Goal: Task Accomplishment & Management: Manage account settings

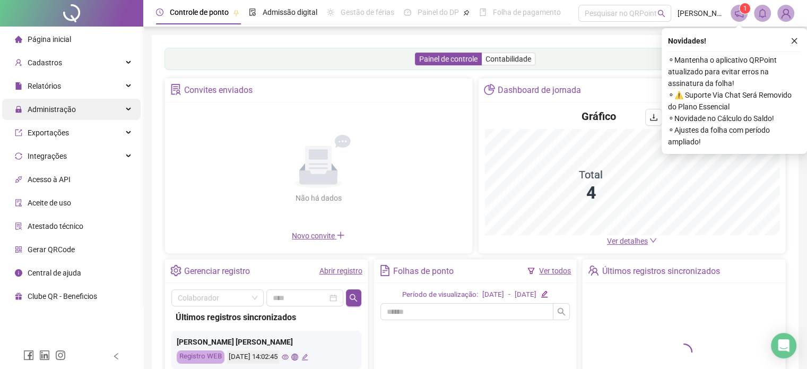
click at [40, 118] on span "Administração" at bounding box center [45, 109] width 61 height 21
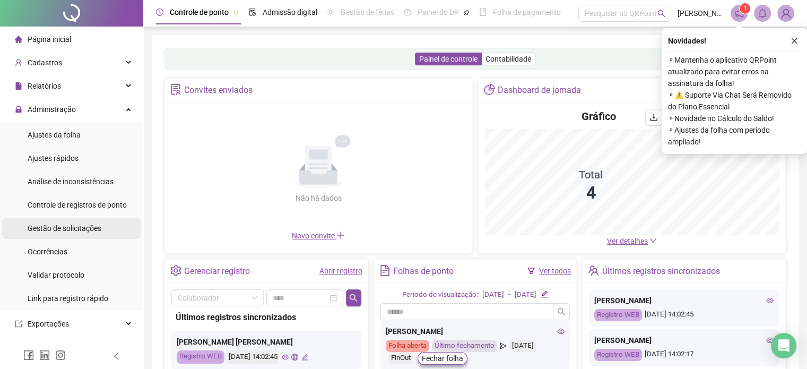
click at [53, 228] on span "Gestão de solicitações" at bounding box center [65, 228] width 74 height 8
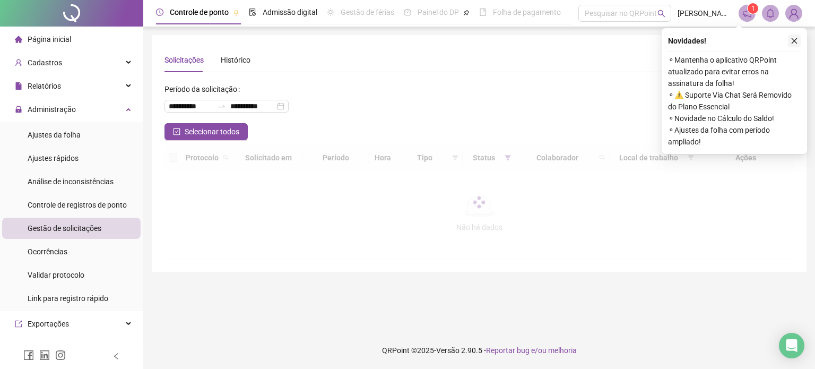
click at [798, 40] on icon "close" at bounding box center [794, 40] width 7 height 7
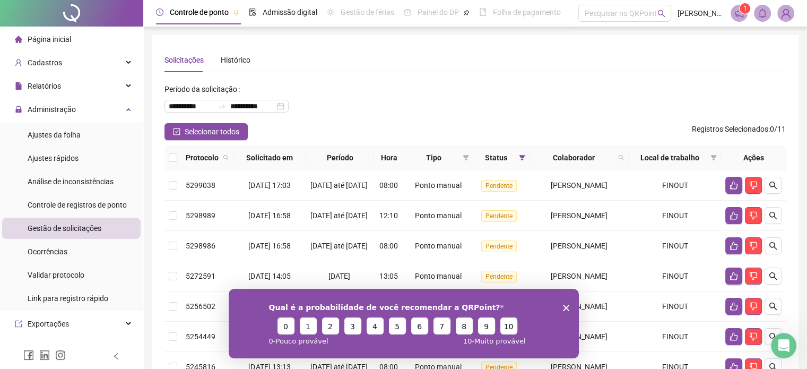
scroll to position [132, 0]
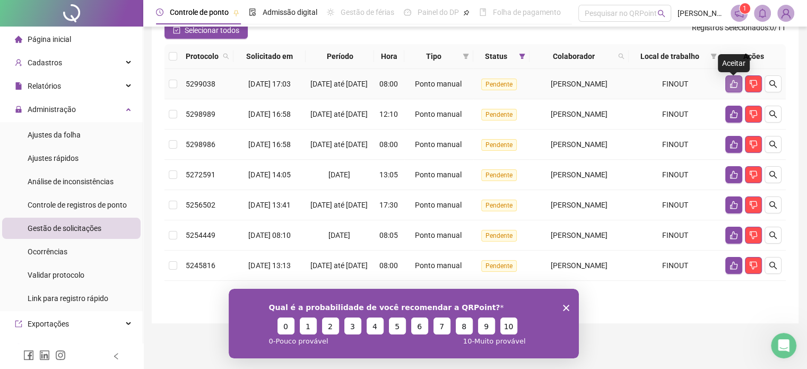
click at [731, 80] on icon "like" at bounding box center [734, 84] width 8 height 8
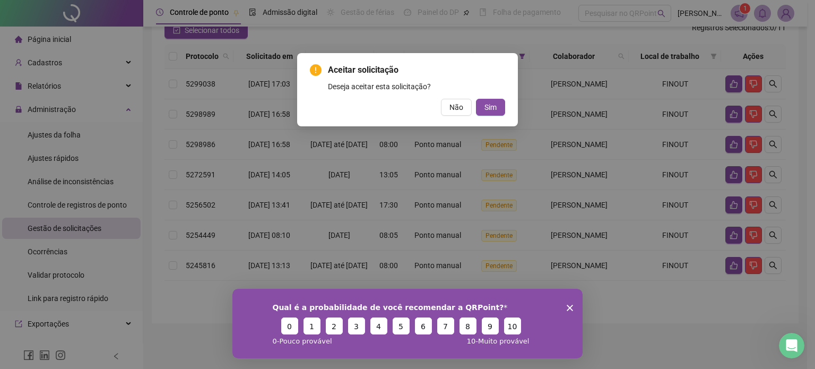
drag, startPoint x: 495, startPoint y: 107, endPoint x: 548, endPoint y: 95, distance: 54.3
click at [494, 107] on span "Sim" at bounding box center [490, 107] width 12 height 12
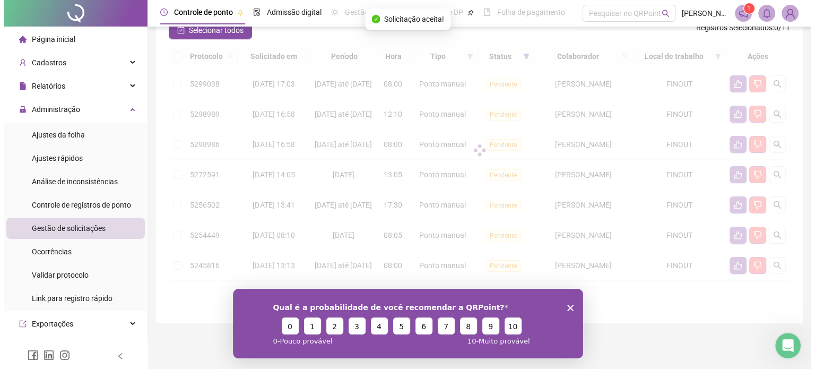
scroll to position [96, 0]
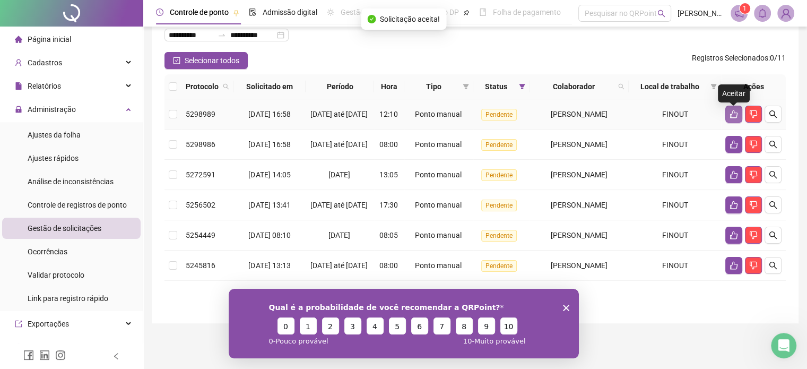
click at [730, 110] on icon "like" at bounding box center [734, 114] width 8 height 8
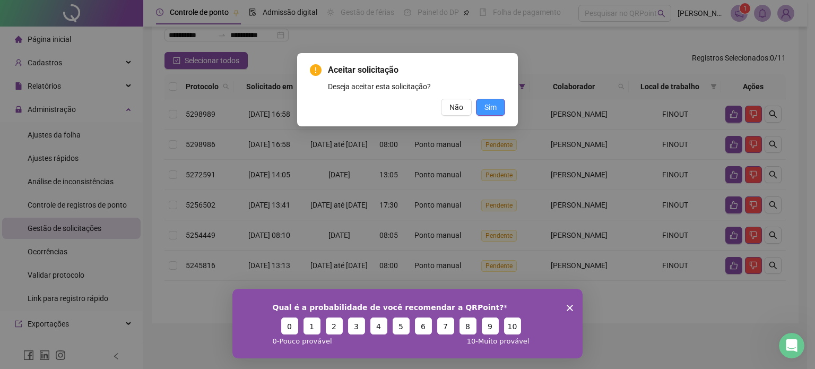
click at [488, 105] on span "Sim" at bounding box center [490, 107] width 12 height 12
click at [500, 109] on button "Sim" at bounding box center [490, 107] width 29 height 17
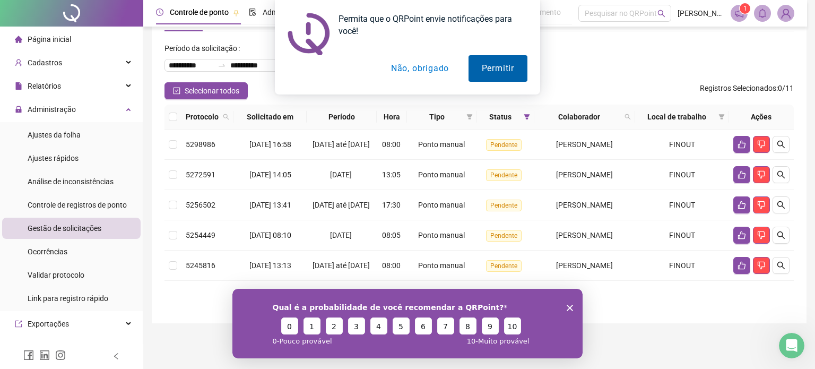
scroll to position [59, 0]
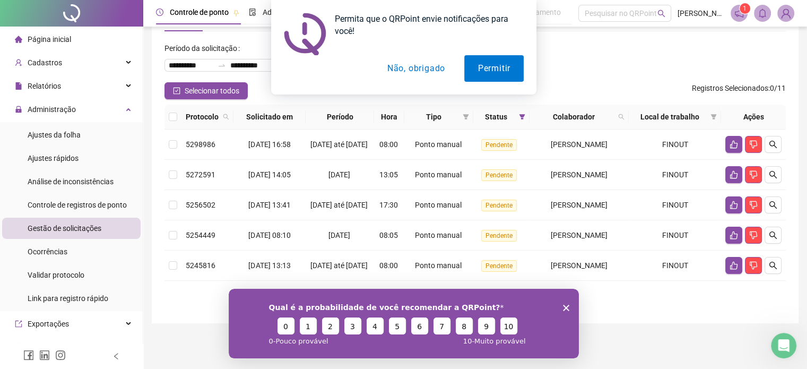
click at [435, 73] on button "Não, obrigado" at bounding box center [416, 68] width 84 height 27
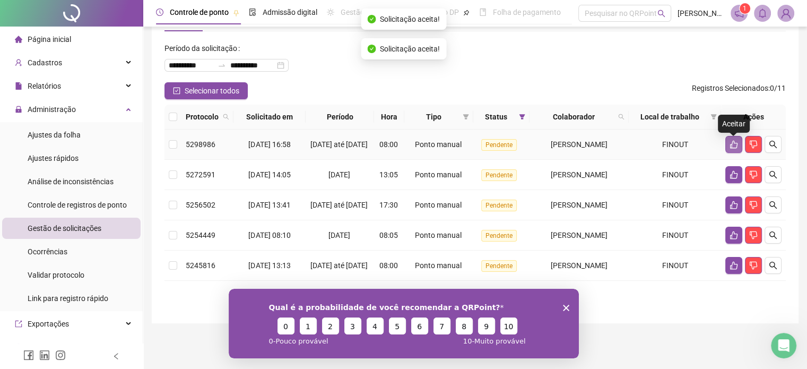
click at [726, 136] on button "button" at bounding box center [733, 144] width 17 height 17
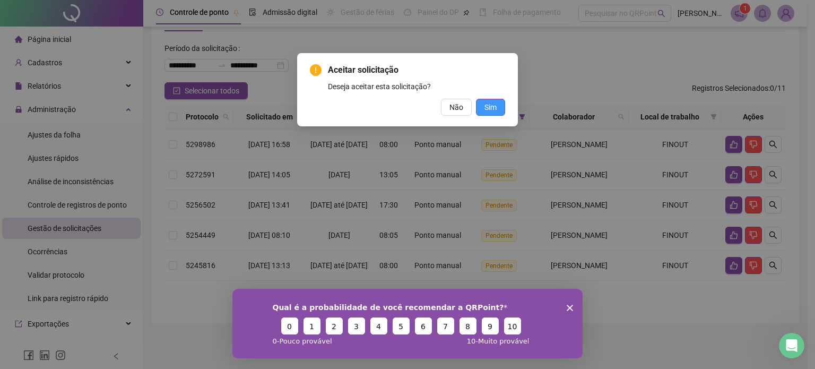
click at [479, 107] on button "Sim" at bounding box center [490, 107] width 29 height 17
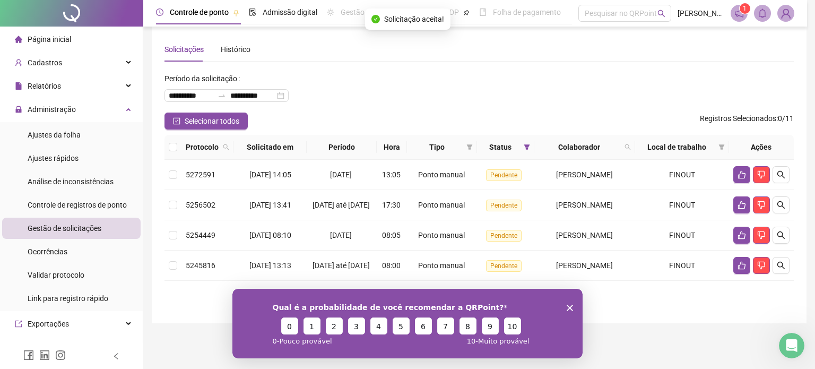
scroll to position [23, 0]
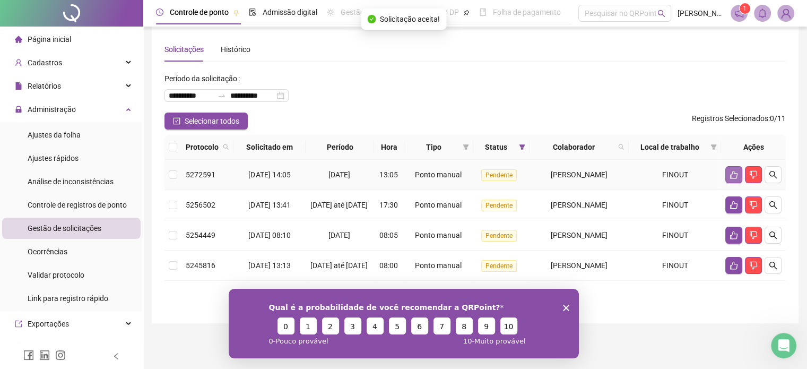
click at [735, 167] on button "button" at bounding box center [733, 174] width 17 height 17
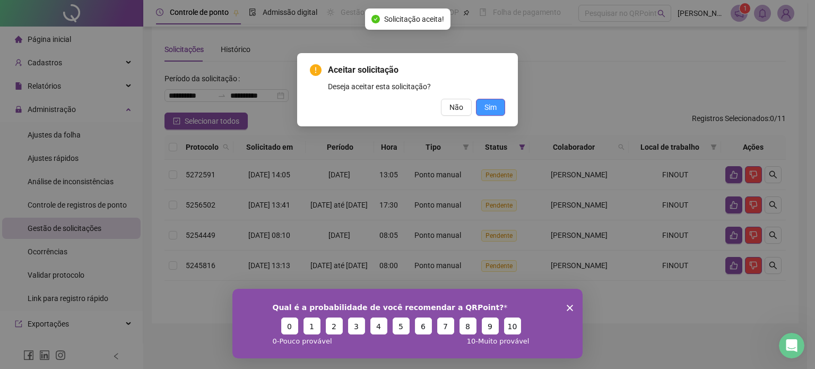
click at [494, 105] on span "Sim" at bounding box center [490, 107] width 12 height 12
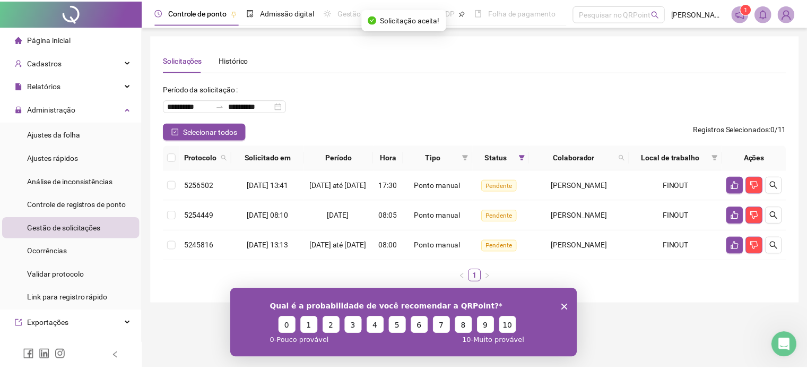
scroll to position [0, 0]
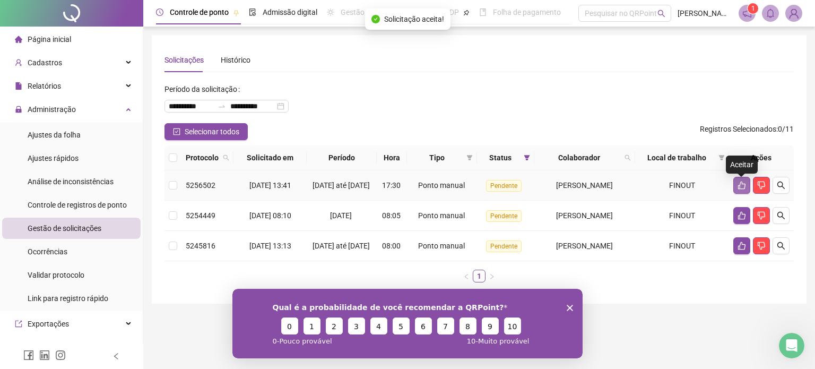
click at [734, 187] on button "button" at bounding box center [741, 185] width 17 height 17
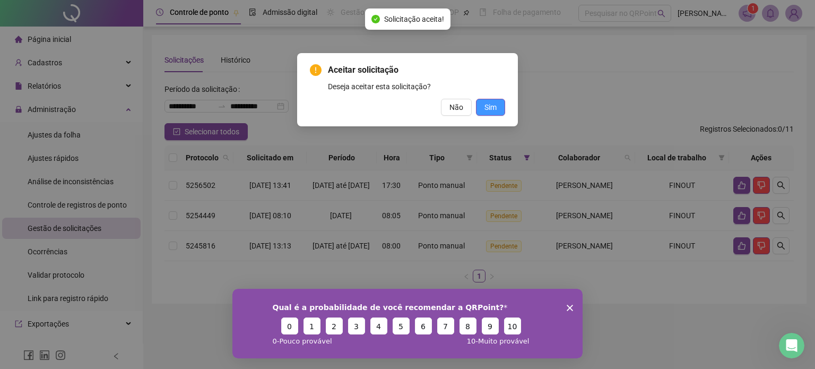
click at [489, 110] on span "Sim" at bounding box center [490, 107] width 12 height 12
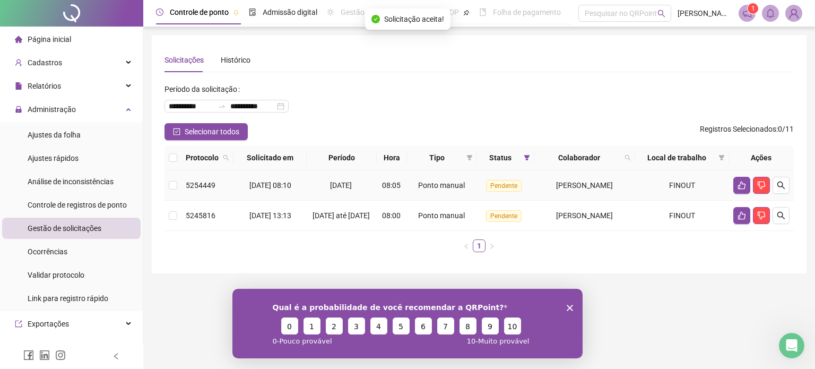
click at [731, 182] on td at bounding box center [761, 185] width 65 height 30
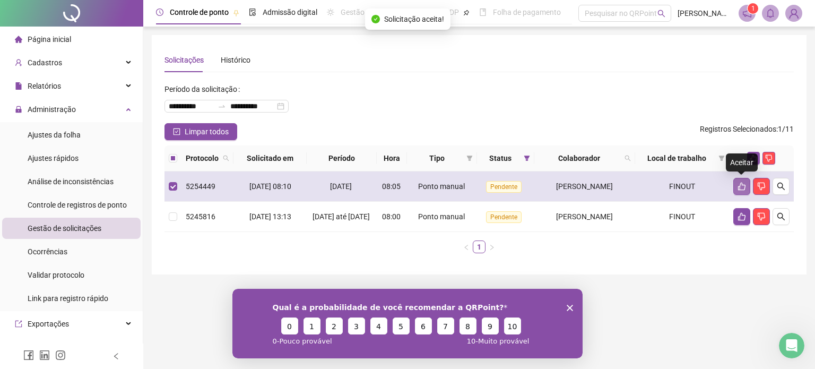
click at [741, 183] on icon "like" at bounding box center [741, 187] width 7 height 8
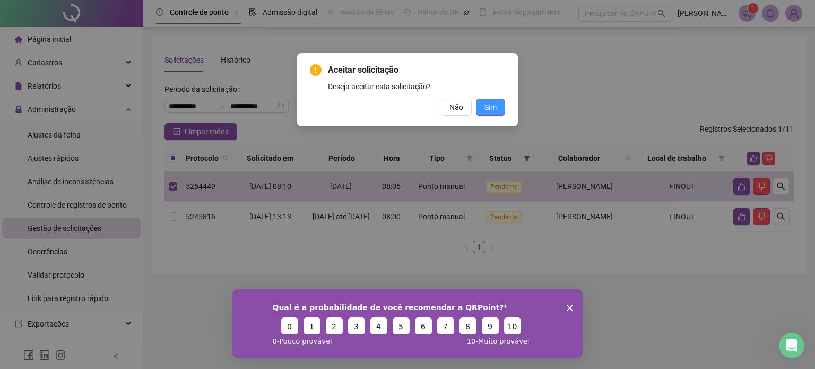
click at [505, 106] on button "Sim" at bounding box center [490, 107] width 29 height 17
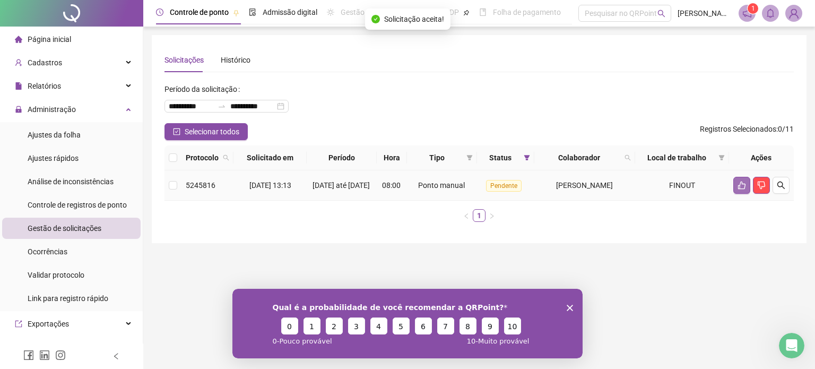
click at [742, 194] on button "button" at bounding box center [741, 185] width 17 height 17
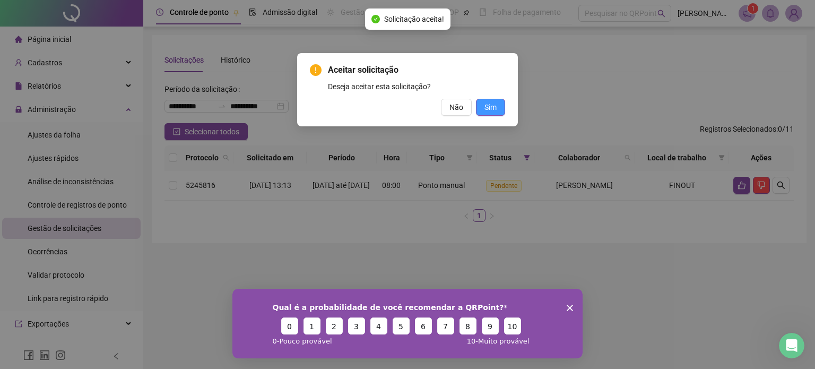
click at [480, 106] on button "Sim" at bounding box center [490, 107] width 29 height 17
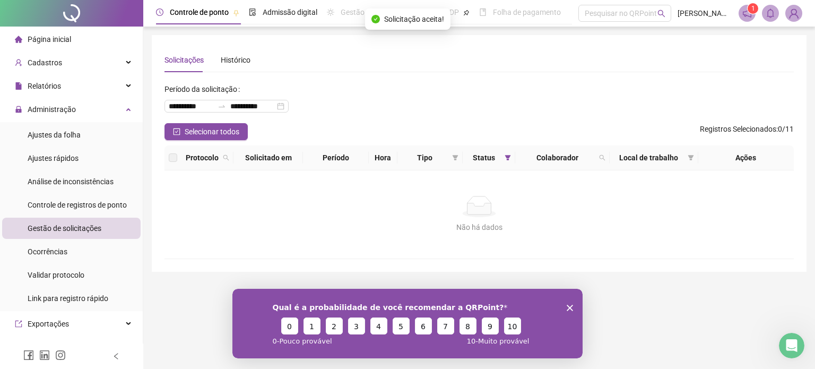
click at [570, 309] on icon "Encerrar pesquisa" at bounding box center [570, 307] width 6 height 6
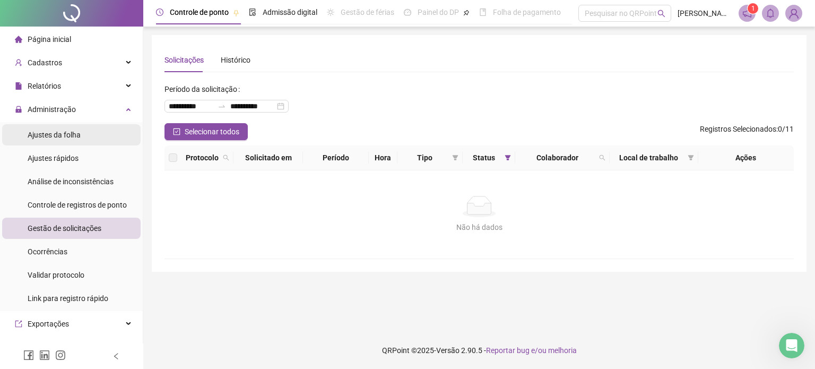
click at [57, 140] on div "Ajustes da folha" at bounding box center [54, 134] width 53 height 21
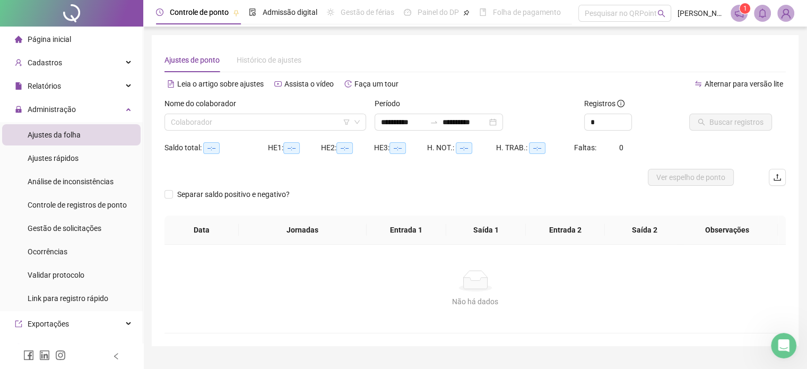
type input "**********"
click at [354, 128] on span at bounding box center [265, 122] width 189 height 16
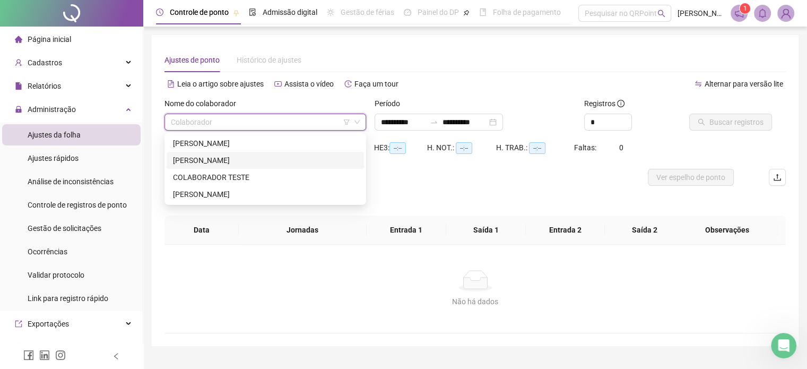
click at [249, 158] on div "[PERSON_NAME]" at bounding box center [265, 160] width 185 height 12
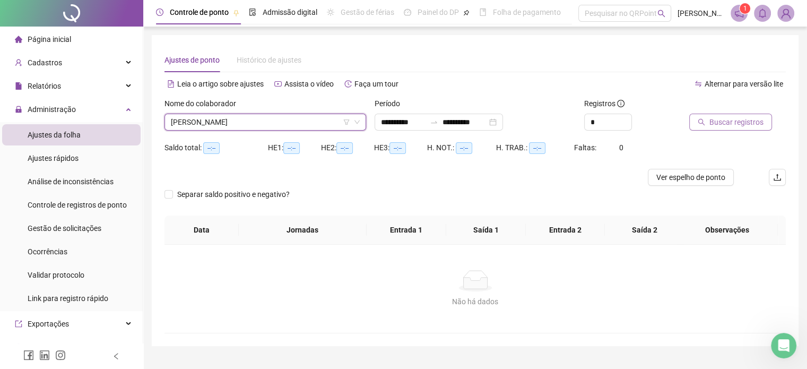
click at [734, 123] on span "Buscar registros" at bounding box center [736, 122] width 54 height 12
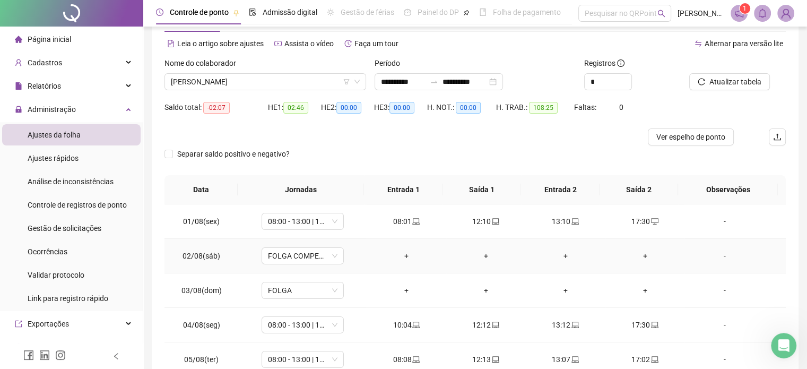
scroll to position [1, 0]
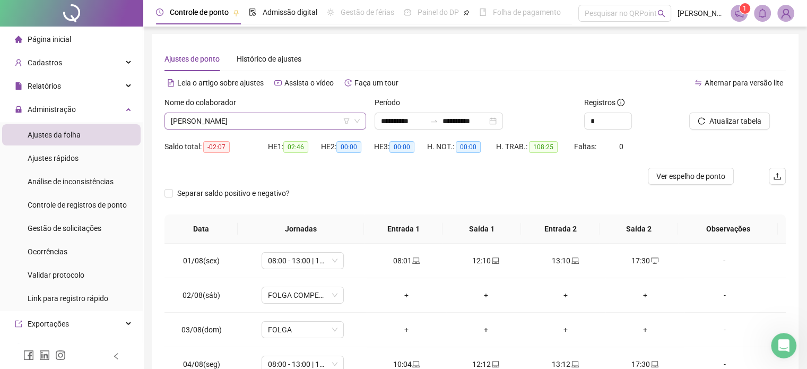
click at [362, 123] on div "[PERSON_NAME]" at bounding box center [266, 120] width 202 height 17
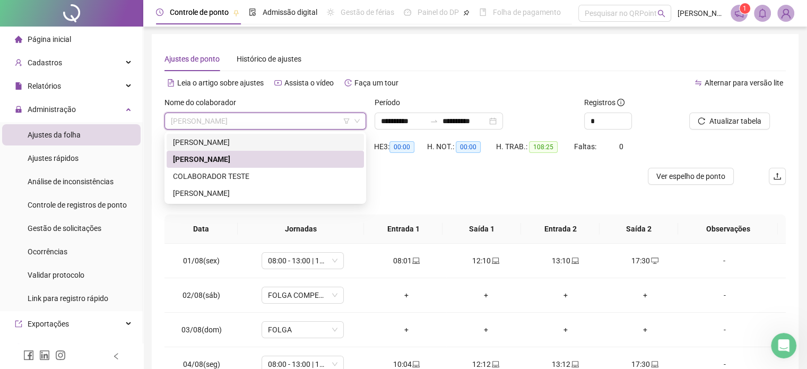
drag, startPoint x: 192, startPoint y: 145, endPoint x: 297, endPoint y: 160, distance: 106.2
click at [192, 144] on div "[PERSON_NAME]" at bounding box center [265, 142] width 185 height 12
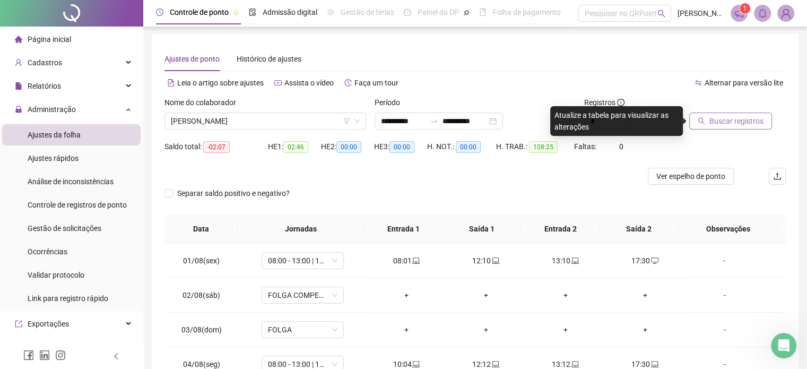
click at [710, 120] on span "Buscar registros" at bounding box center [736, 121] width 54 height 12
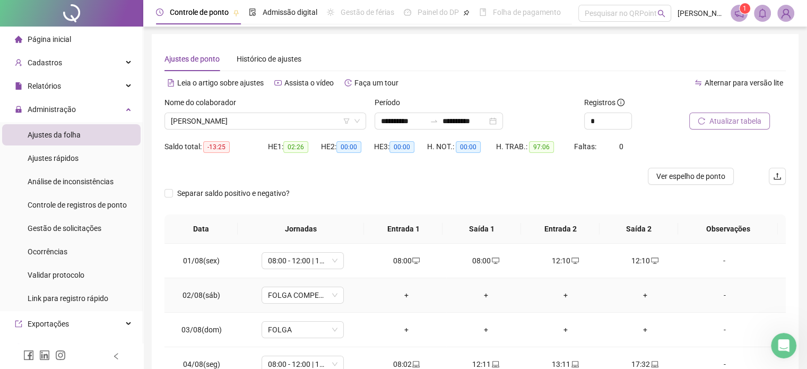
scroll to position [0, 0]
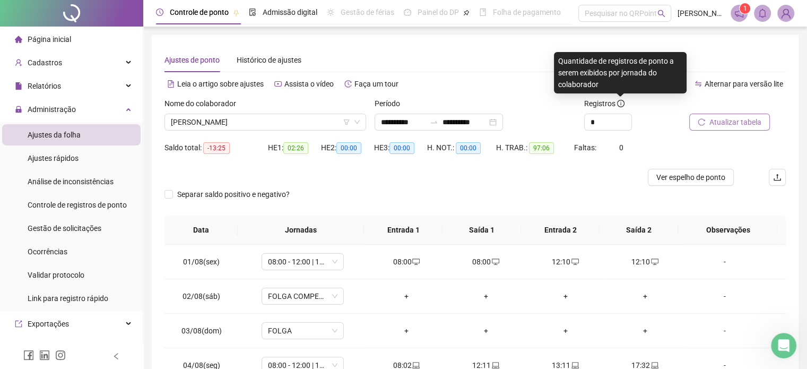
click at [618, 106] on icon "info-circle" at bounding box center [620, 103] width 7 height 7
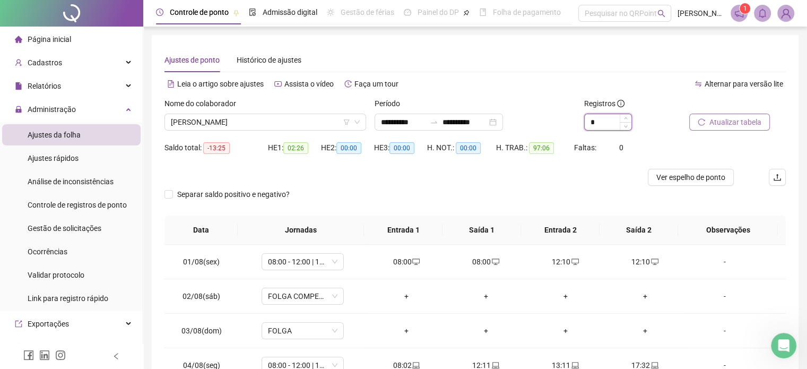
drag, startPoint x: 597, startPoint y: 125, endPoint x: 585, endPoint y: 120, distance: 13.1
click at [585, 120] on input "*" at bounding box center [608, 122] width 47 height 16
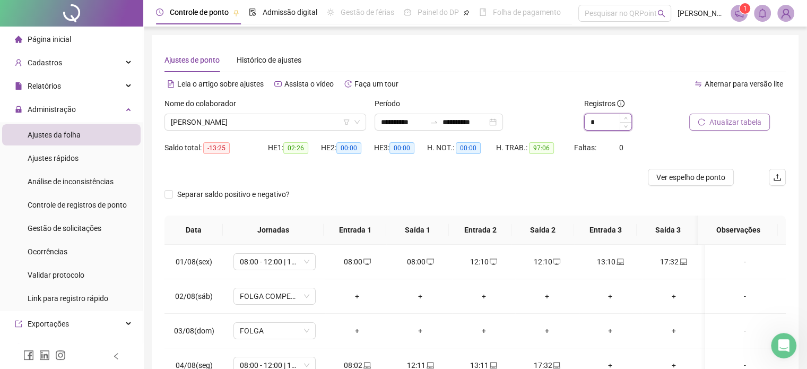
type input "*"
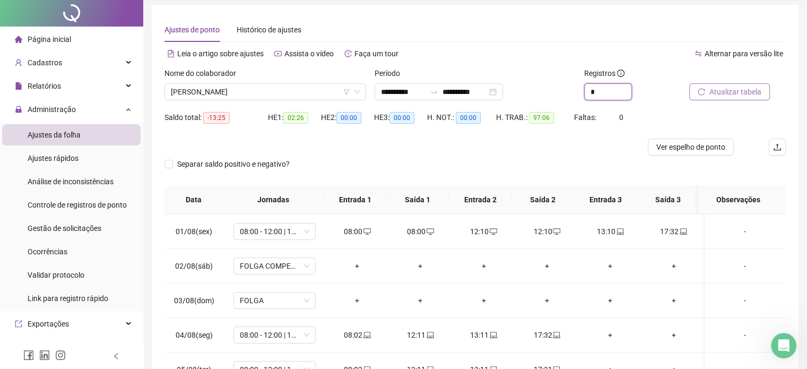
scroll to position [53, 0]
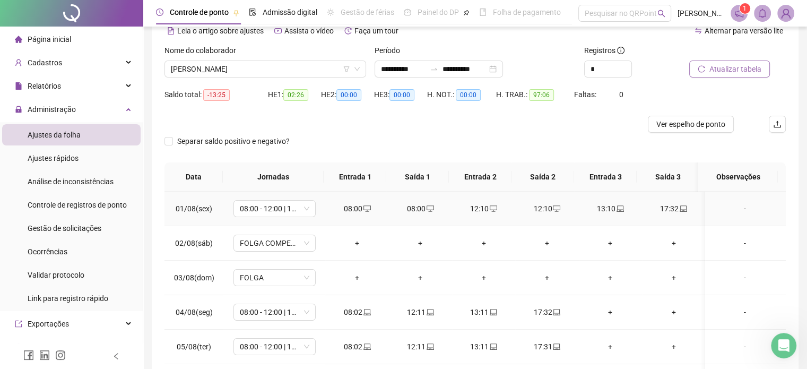
click at [413, 208] on div "08:00" at bounding box center [420, 209] width 46 height 12
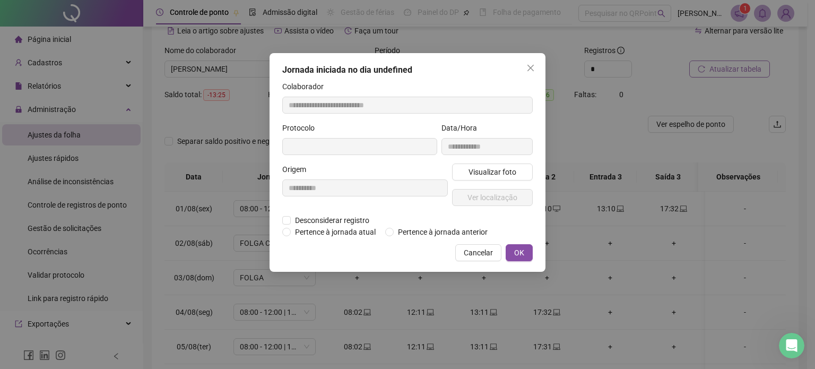
type input "**********"
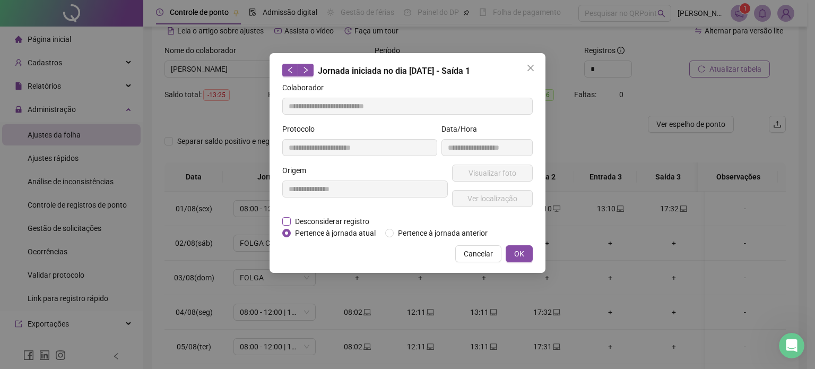
click at [352, 220] on span "Desconsiderar registro" at bounding box center [332, 221] width 83 height 12
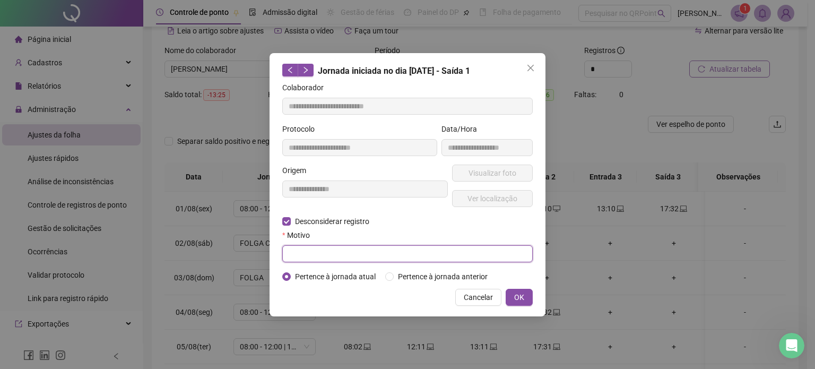
click at [401, 254] on input "text" at bounding box center [407, 253] width 250 height 17
type input "******"
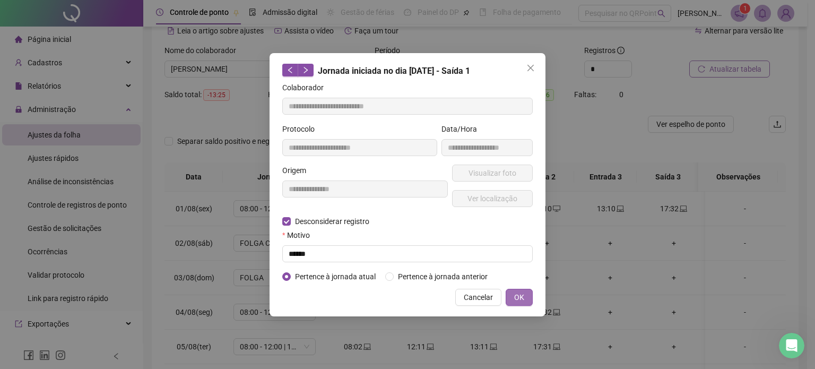
click at [522, 295] on span "OK" at bounding box center [519, 297] width 10 height 12
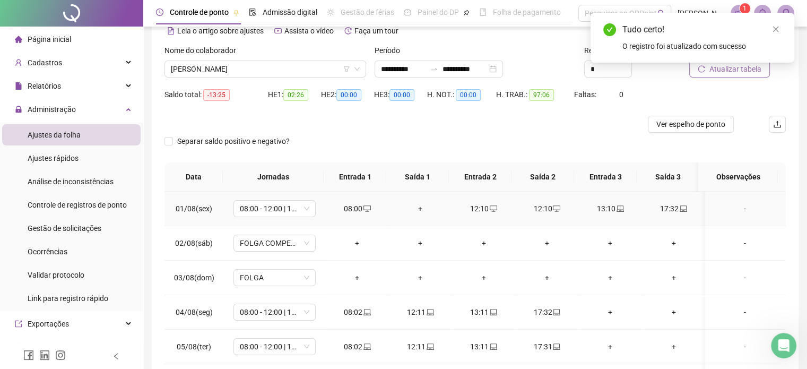
click at [483, 212] on div "12:10" at bounding box center [484, 209] width 46 height 12
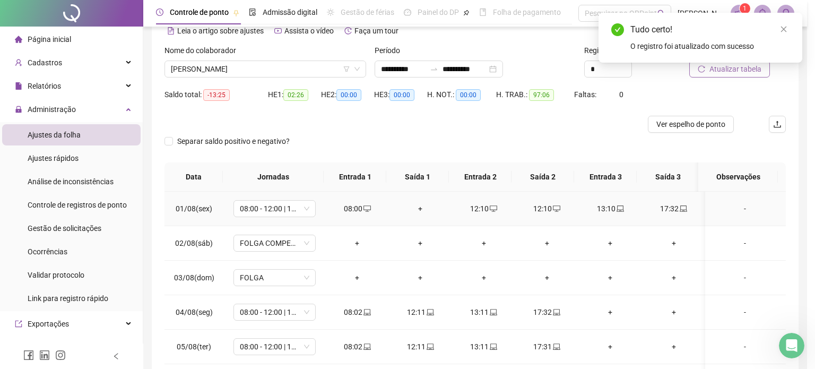
type input "**********"
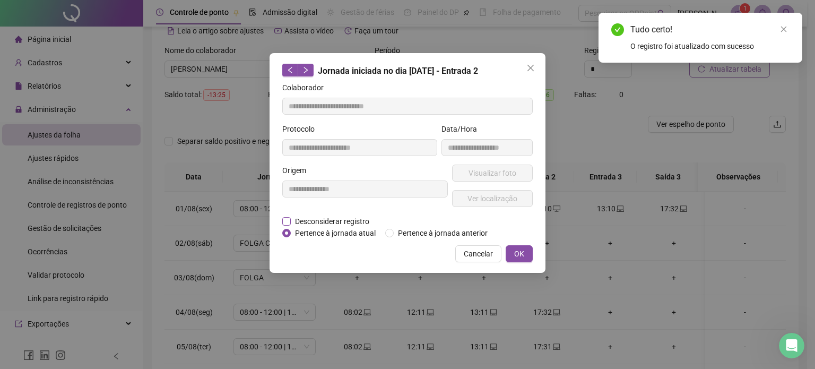
click at [339, 224] on span "Desconsiderar registro" at bounding box center [332, 221] width 83 height 12
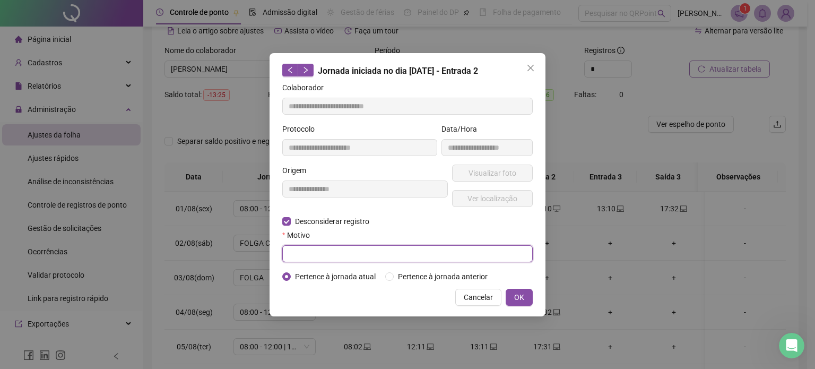
click at [394, 248] on input "text" at bounding box center [407, 253] width 250 height 17
drag, startPoint x: 323, startPoint y: 226, endPoint x: 274, endPoint y: 215, distance: 49.3
click at [274, 215] on div "**********" at bounding box center [408, 184] width 276 height 263
type input "******"
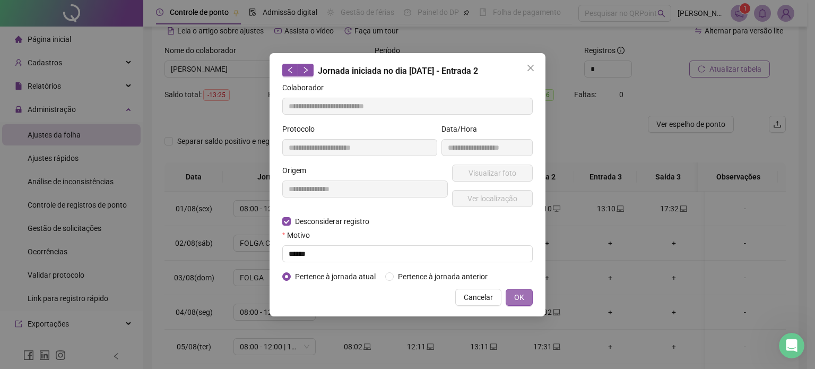
click at [518, 301] on span "OK" at bounding box center [519, 297] width 10 height 12
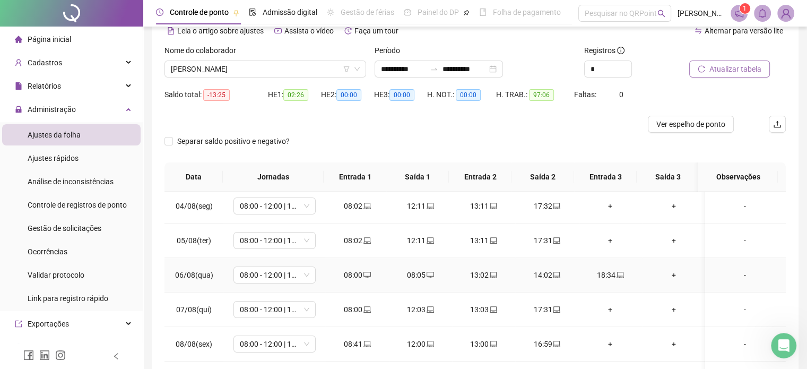
scroll to position [159, 0]
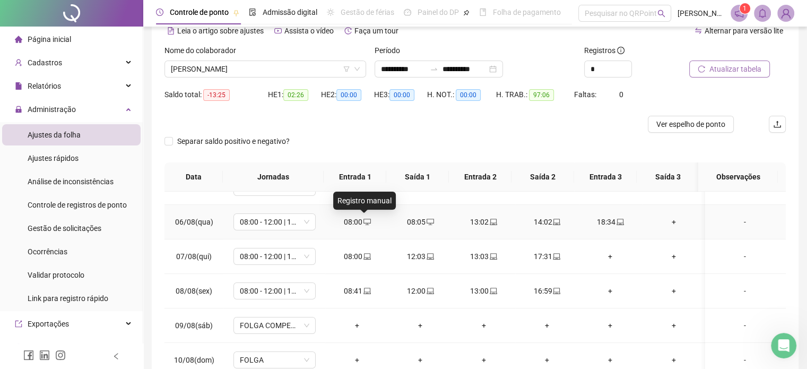
click at [363, 226] on span at bounding box center [366, 222] width 8 height 8
type input "**********"
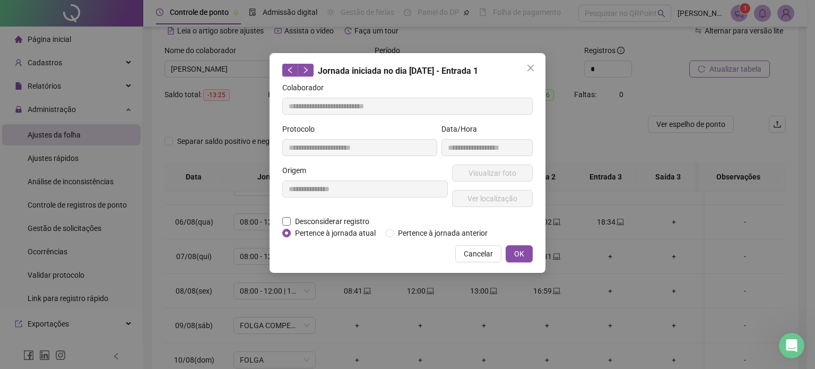
click at [335, 220] on span "Desconsiderar registro" at bounding box center [332, 221] width 83 height 12
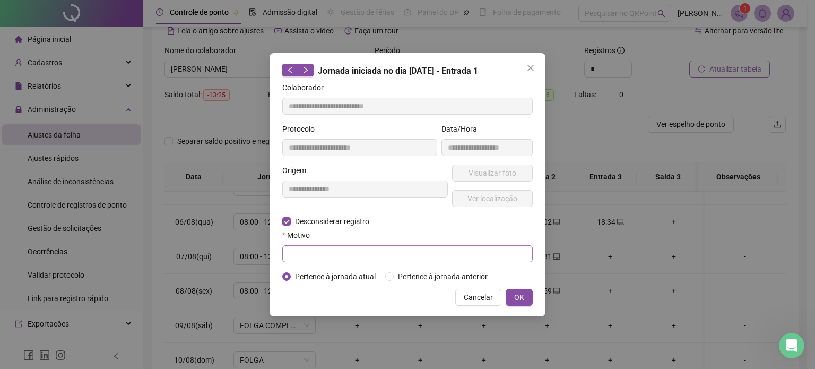
drag, startPoint x: 320, startPoint y: 266, endPoint x: 303, endPoint y: 259, distance: 18.5
click at [319, 267] on form "**********" at bounding box center [407, 182] width 250 height 201
click at [299, 256] on input "text" at bounding box center [407, 253] width 250 height 17
paste input "******"
type input "******"
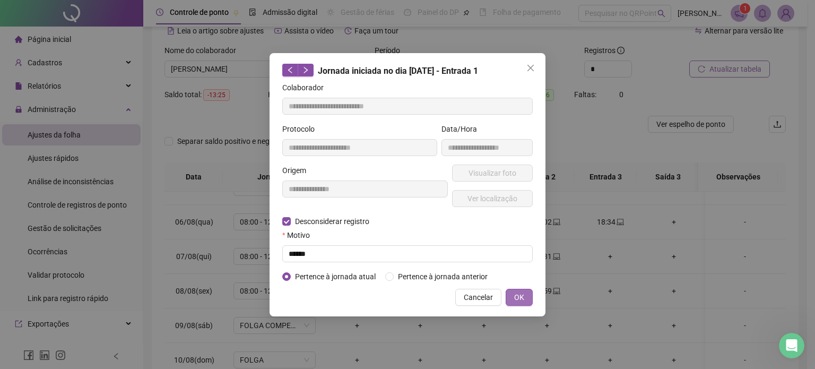
click at [520, 291] on span "OK" at bounding box center [519, 297] width 10 height 12
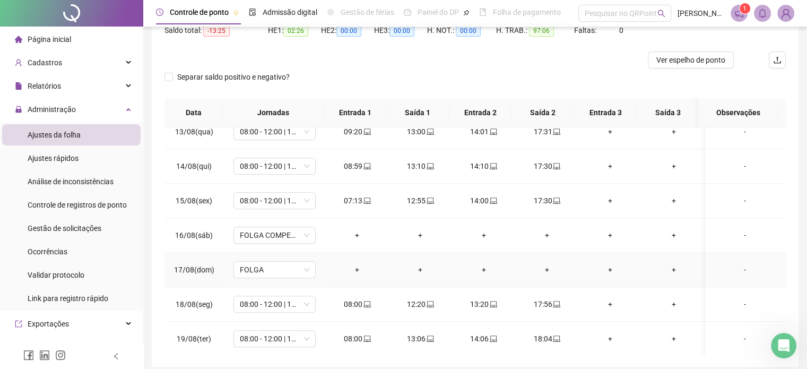
scroll to position [160, 0]
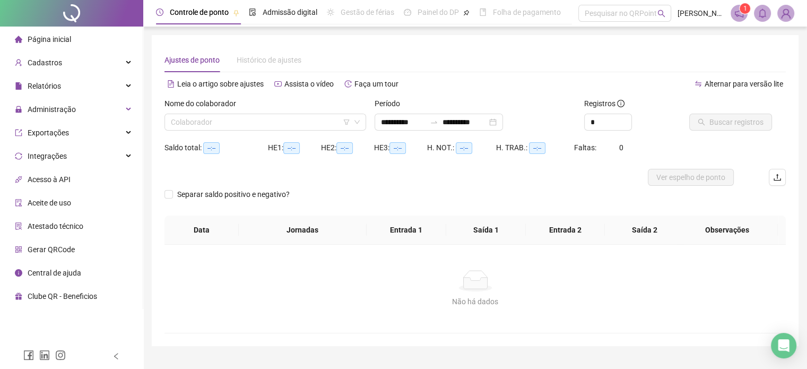
type input "**********"
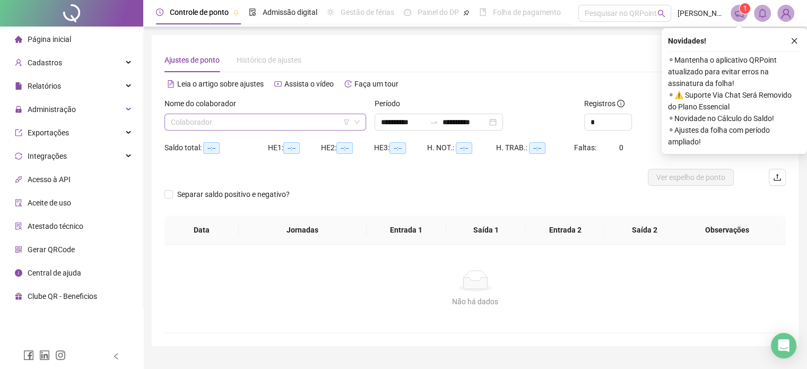
click at [357, 122] on icon "down" at bounding box center [357, 122] width 6 height 6
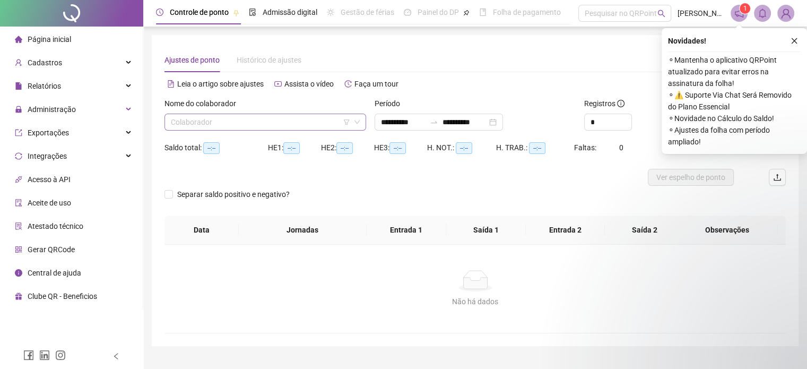
click at [284, 123] on input "search" at bounding box center [260, 122] width 179 height 16
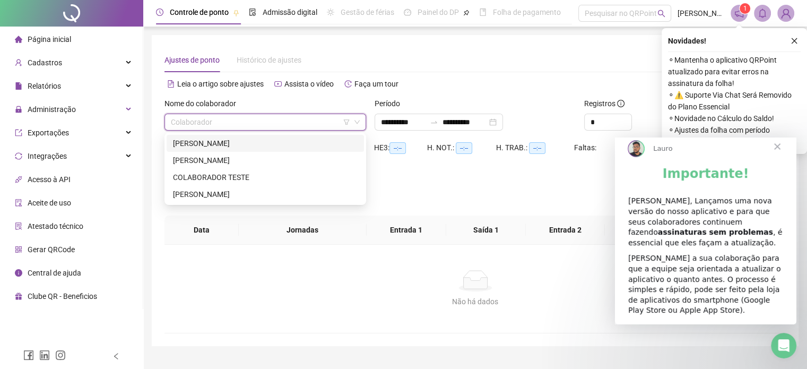
click at [176, 145] on div "[PERSON_NAME]" at bounding box center [265, 143] width 185 height 12
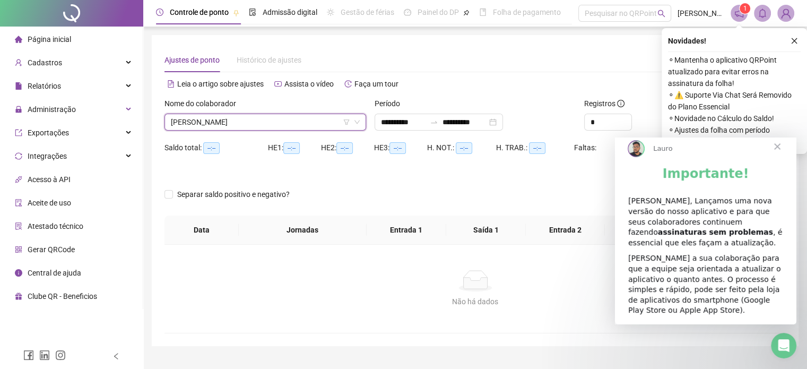
click at [776, 154] on span "Fechar" at bounding box center [777, 146] width 38 height 38
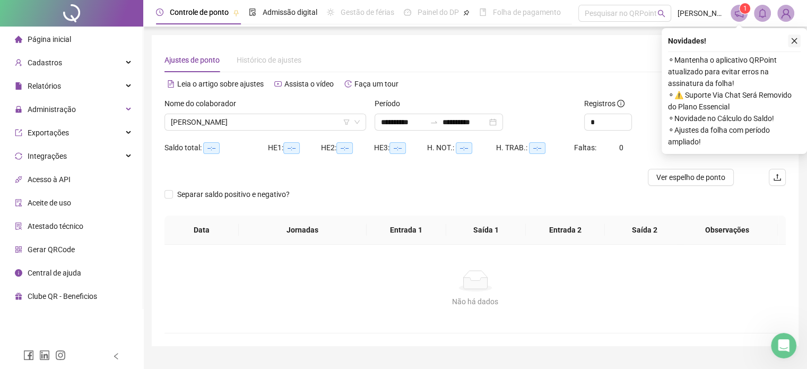
click at [794, 38] on icon "close" at bounding box center [794, 40] width 7 height 7
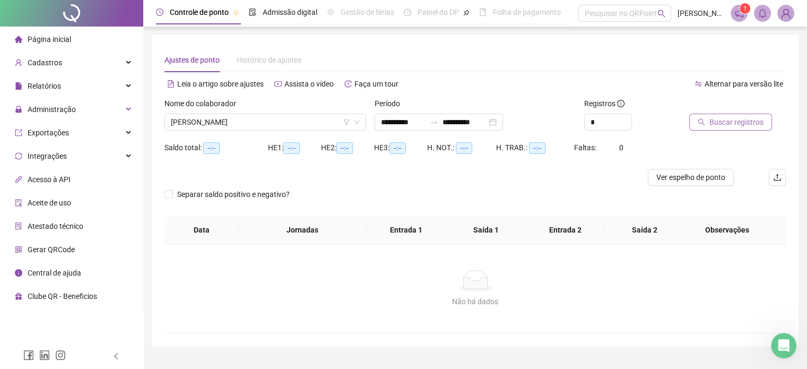
click at [734, 124] on span "Buscar registros" at bounding box center [736, 122] width 54 height 12
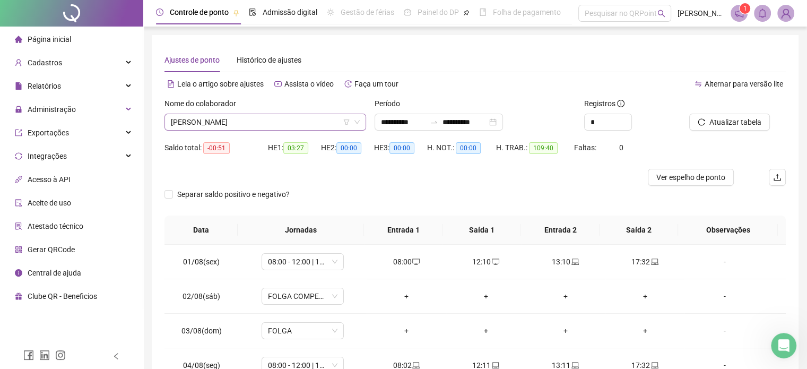
click at [354, 122] on icon "down" at bounding box center [357, 122] width 6 height 6
click at [337, 124] on span "[PERSON_NAME]" at bounding box center [265, 122] width 189 height 16
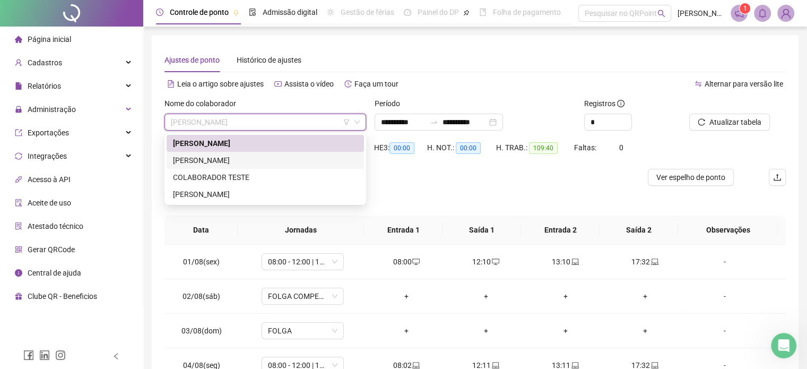
drag, startPoint x: 189, startPoint y: 160, endPoint x: 658, endPoint y: 101, distance: 472.8
click at [189, 160] on div "[PERSON_NAME]" at bounding box center [265, 160] width 185 height 12
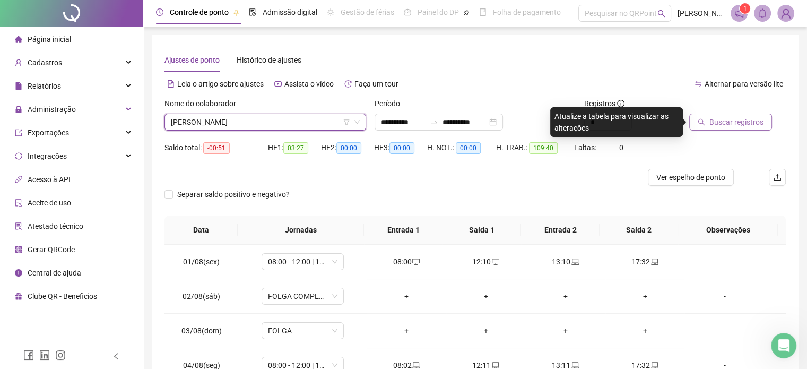
click at [715, 124] on span "Buscar registros" at bounding box center [736, 122] width 54 height 12
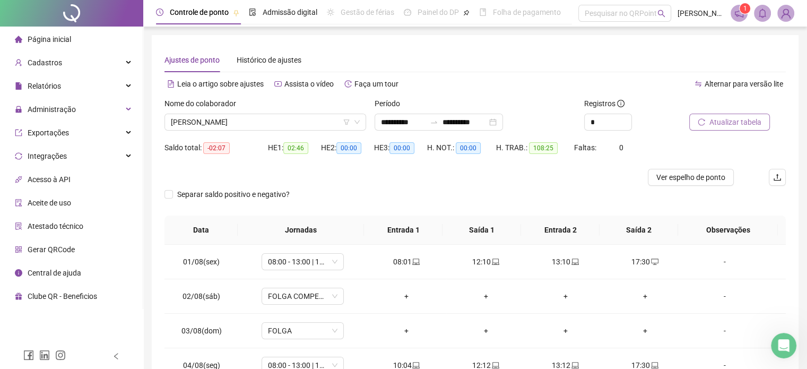
click at [313, 111] on div "Nome do colaborador" at bounding box center [266, 106] width 202 height 16
click at [315, 118] on span "[PERSON_NAME]" at bounding box center [265, 122] width 189 height 16
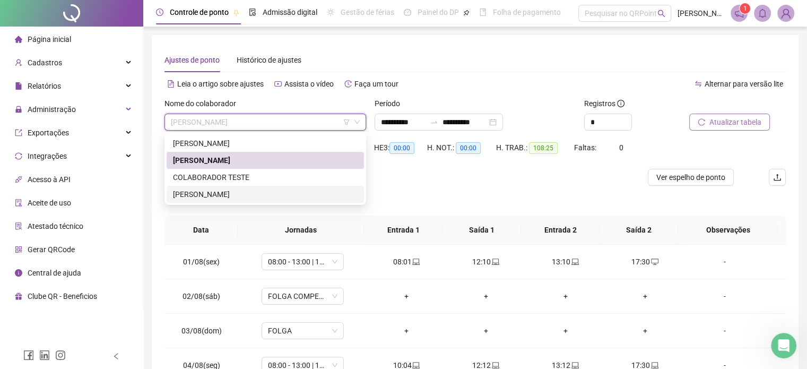
click at [231, 195] on div "[PERSON_NAME]" at bounding box center [265, 194] width 185 height 12
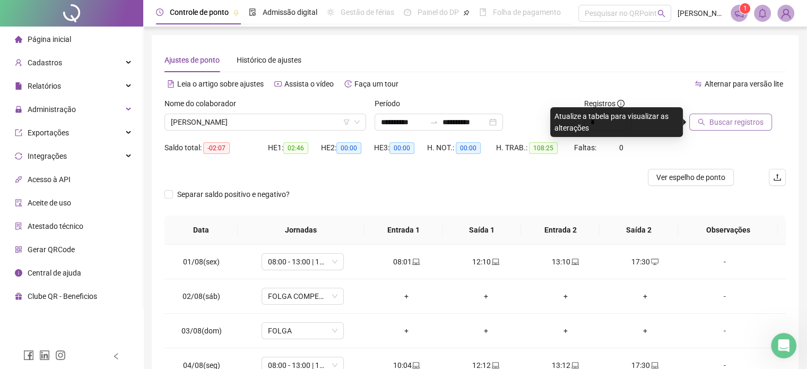
click at [737, 126] on span "Buscar registros" at bounding box center [736, 122] width 54 height 12
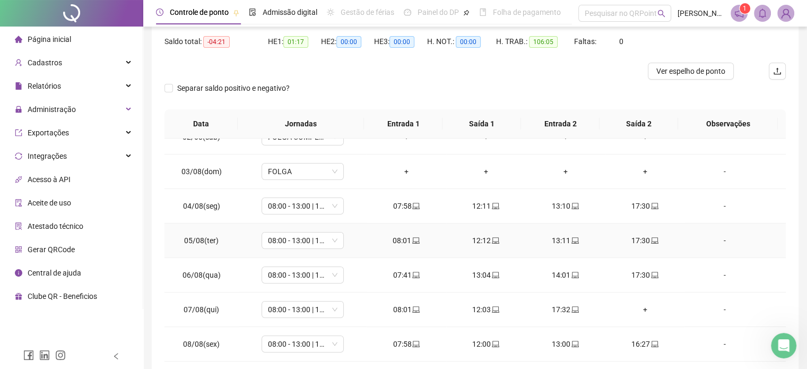
scroll to position [106, 0]
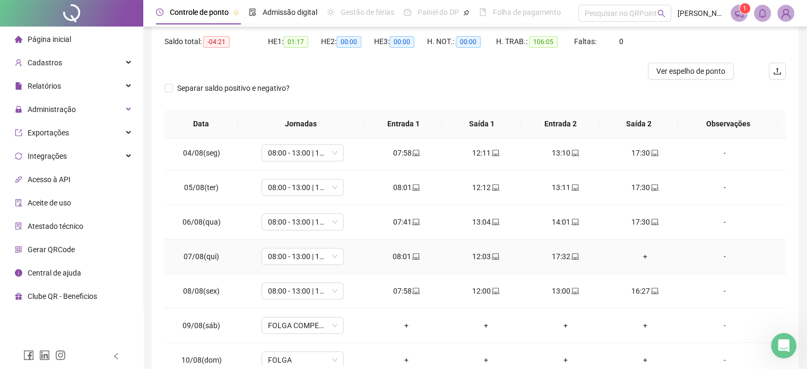
click at [636, 256] on div "+" at bounding box center [645, 256] width 63 height 12
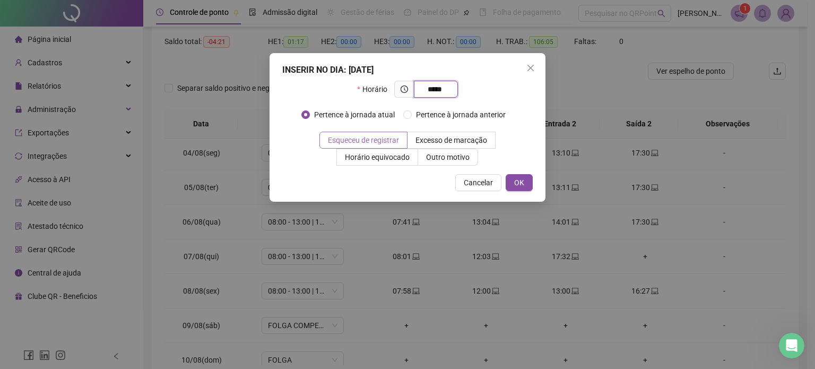
type input "*****"
click at [385, 136] on span "Esqueceu de registrar" at bounding box center [363, 140] width 71 height 8
click at [522, 180] on span "OK" at bounding box center [519, 183] width 10 height 12
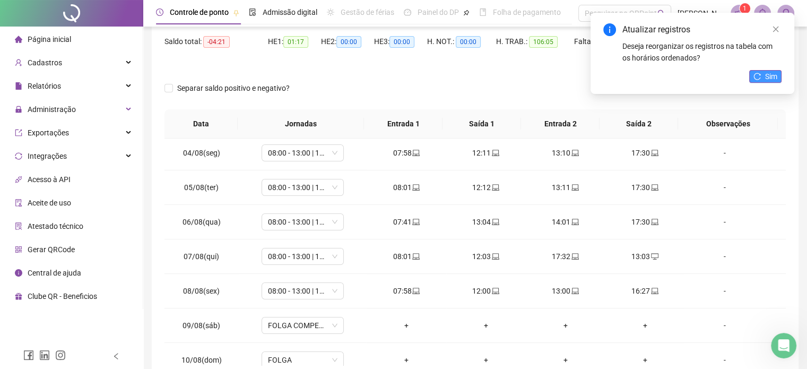
click at [761, 71] on button "Sim" at bounding box center [765, 76] width 32 height 13
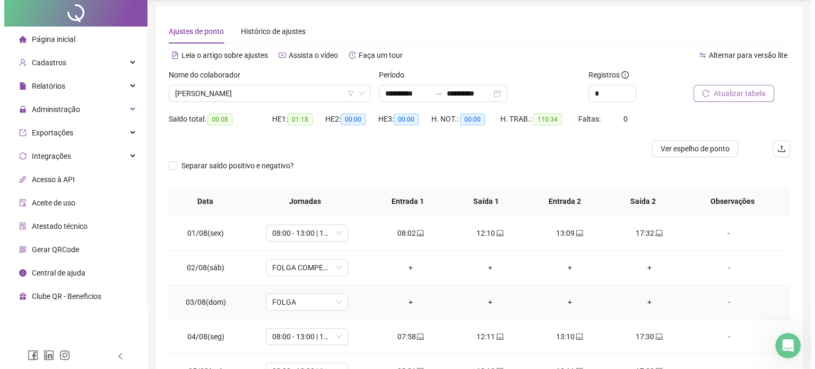
scroll to position [0, 0]
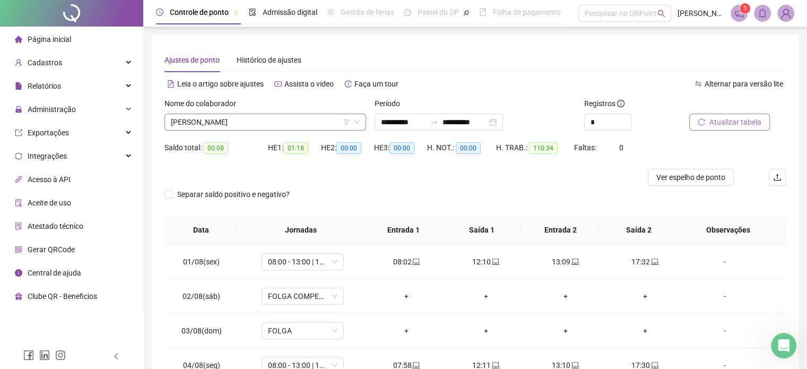
click at [253, 116] on span "[PERSON_NAME]" at bounding box center [265, 122] width 189 height 16
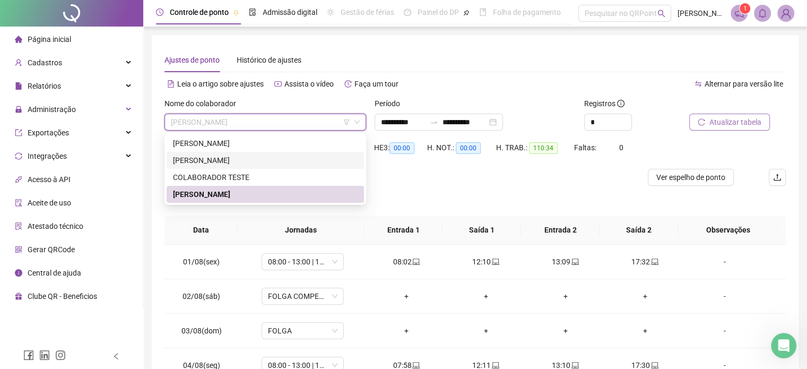
click at [222, 157] on div "[PERSON_NAME]" at bounding box center [265, 160] width 185 height 12
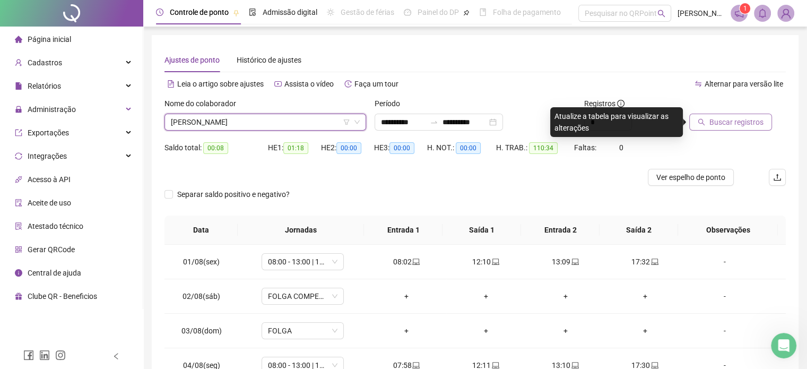
click at [737, 127] on span "Buscar registros" at bounding box center [736, 122] width 54 height 12
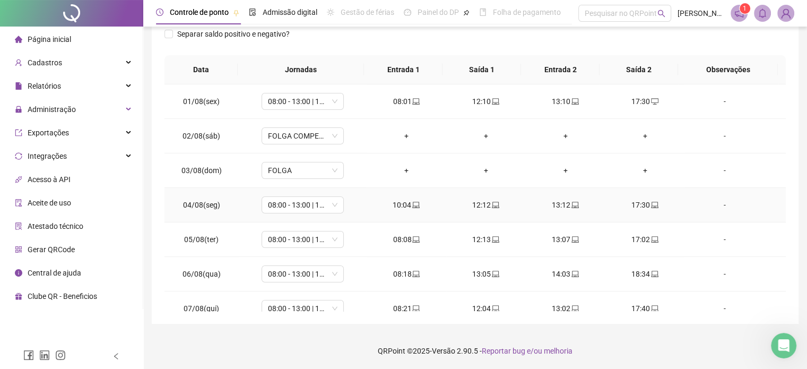
scroll to position [55, 0]
